Goal: Information Seeking & Learning: Learn about a topic

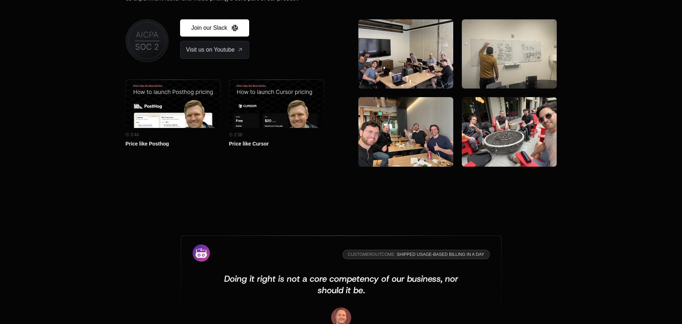
scroll to position [2056, 0]
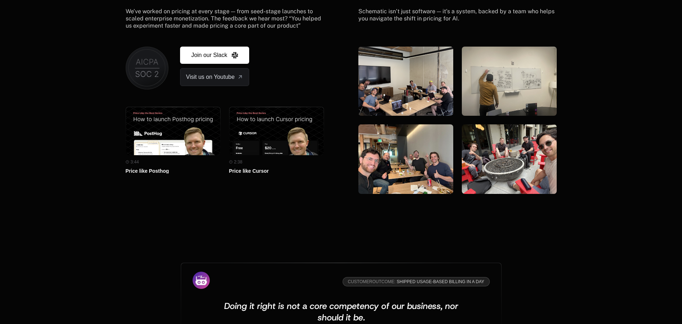
scroll to position [2075, 0]
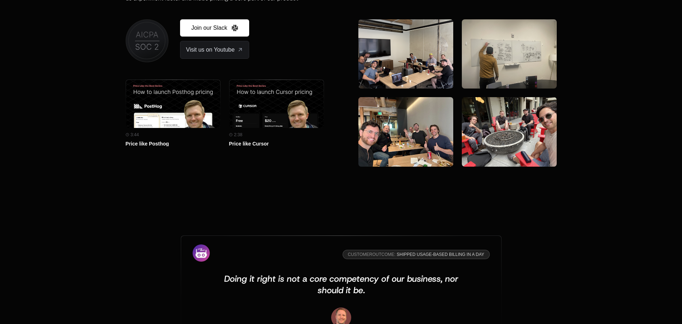
scroll to position [2056, 0]
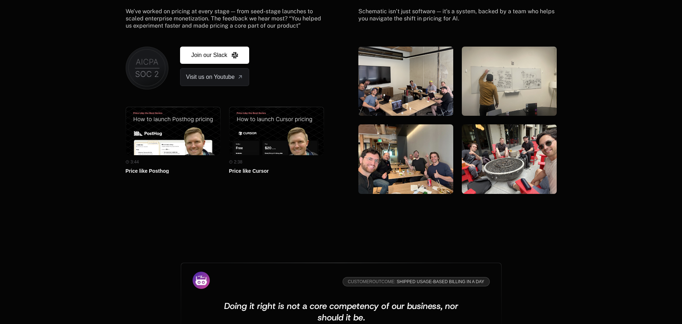
scroll to position [2084, 0]
